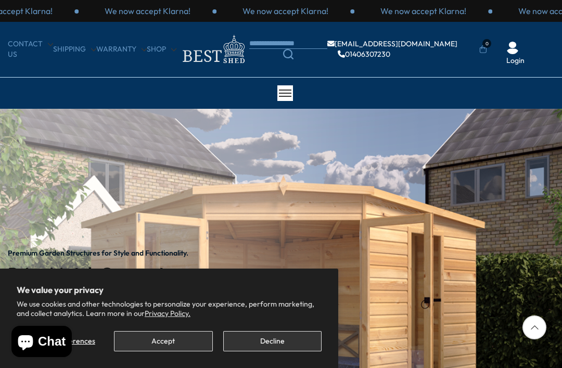
click at [152, 338] on button "Accept" at bounding box center [163, 341] width 98 height 20
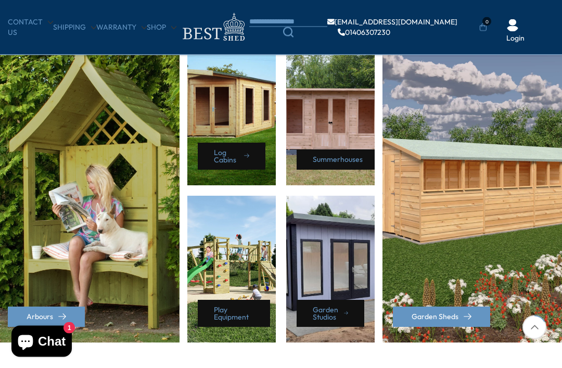
scroll to position [469, 0]
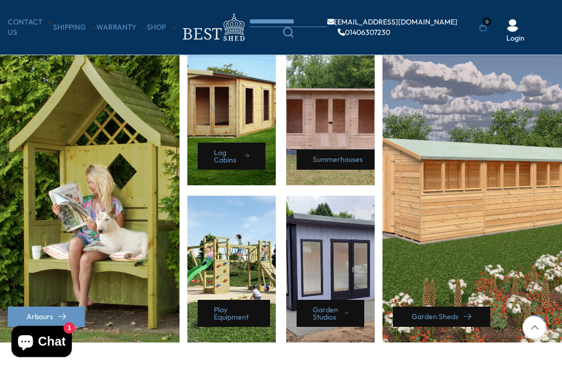
click at [441, 314] on link "Garden Sheds" at bounding box center [441, 316] width 97 height 20
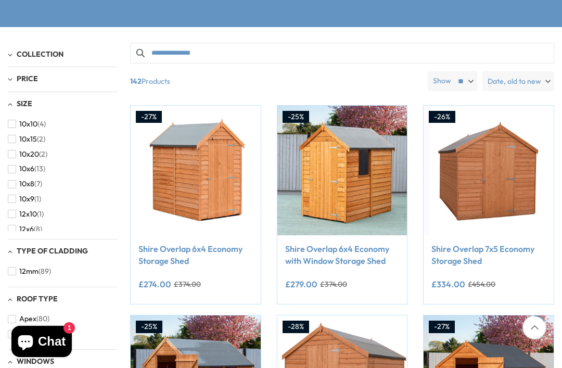
scroll to position [196, 0]
click at [17, 166] on button "10x6 (13)" at bounding box center [26, 169] width 37 height 15
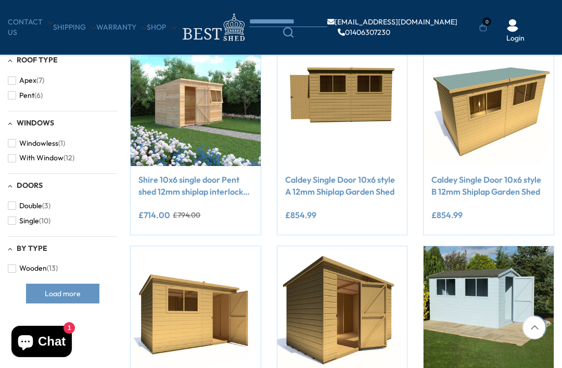
scroll to position [423, 0]
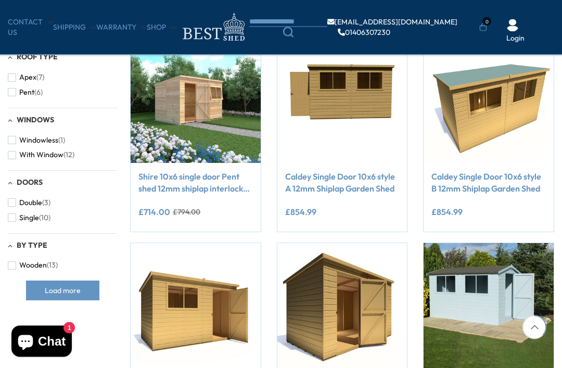
click at [47, 287] on span "Load more" at bounding box center [63, 290] width 36 height 7
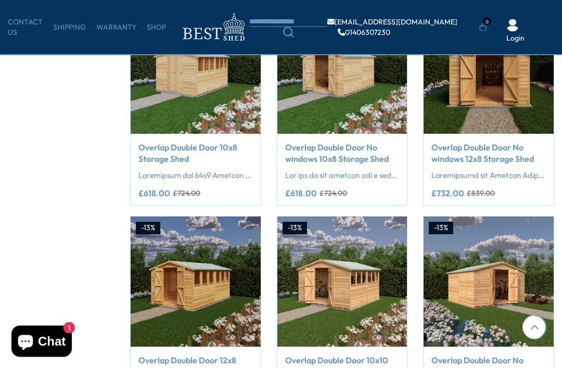
scroll to position [1068, 0]
